Goal: Task Accomplishment & Management: Use online tool/utility

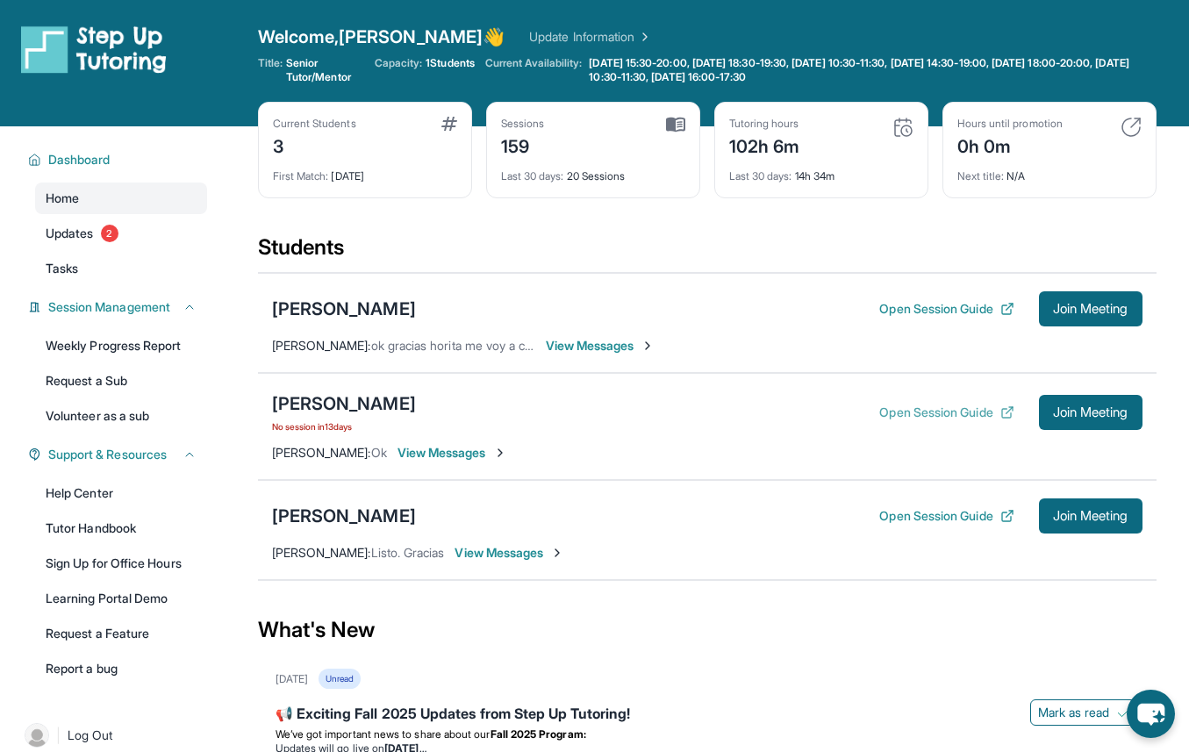
click at [637, 417] on button "Open Session Guide" at bounding box center [946, 413] width 134 height 18
click at [637, 407] on span "Join Meeting" at bounding box center [1090, 412] width 75 height 11
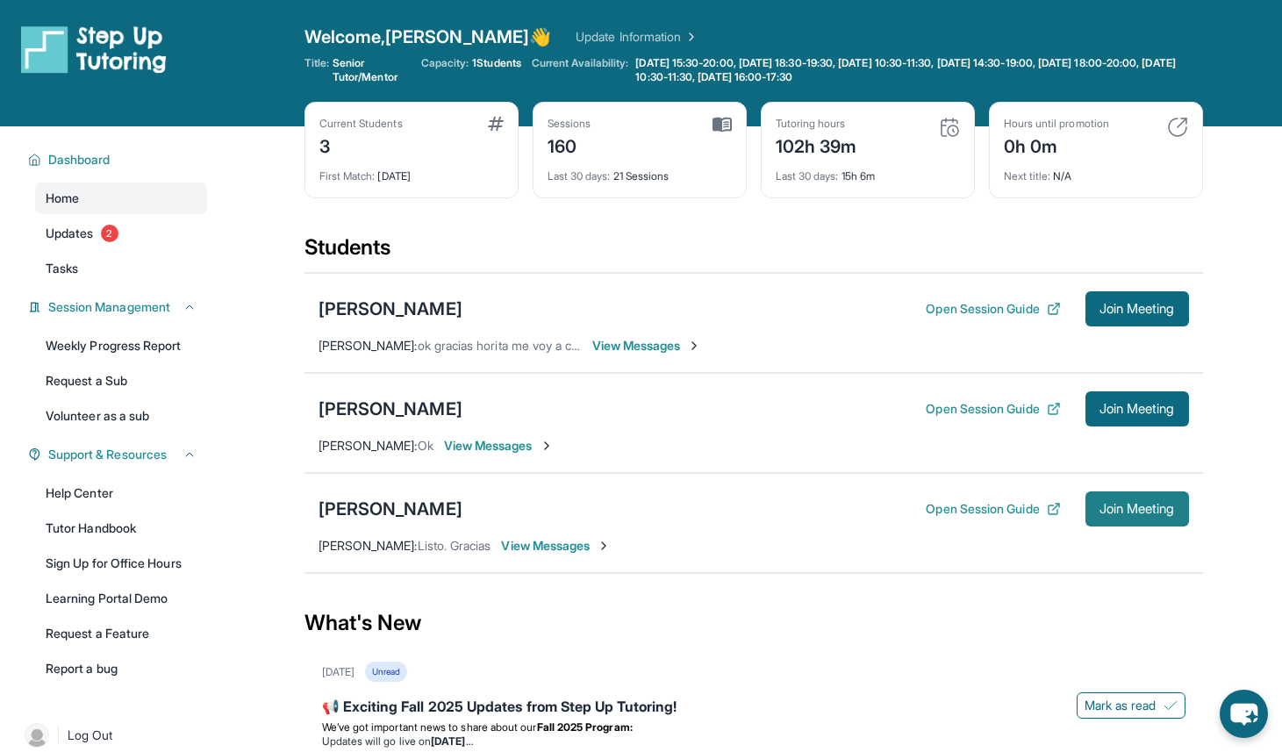
click at [1118, 504] on span "Join Meeting" at bounding box center [1136, 509] width 75 height 11
